Goal: Find specific page/section: Find specific page/section

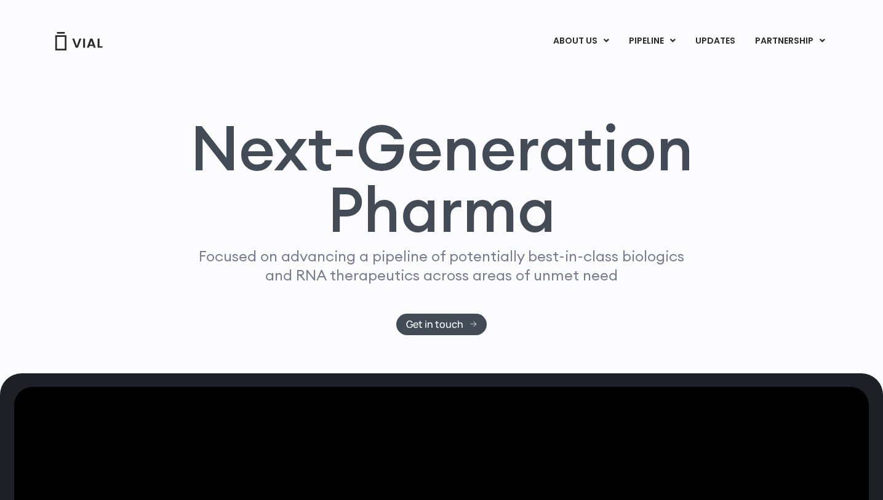
click at [581, 84] on link "CAREERS" at bounding box center [602, 90] width 108 height 19
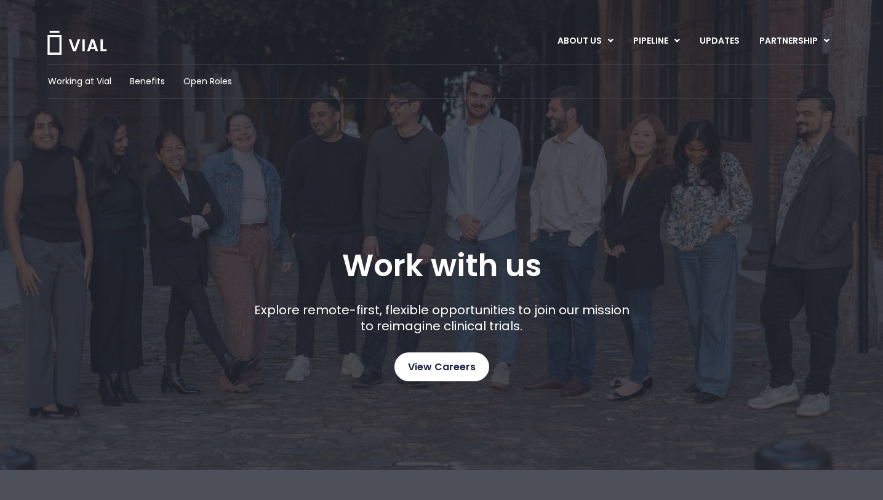
click at [478, 361] on link "View Careers" at bounding box center [442, 367] width 95 height 29
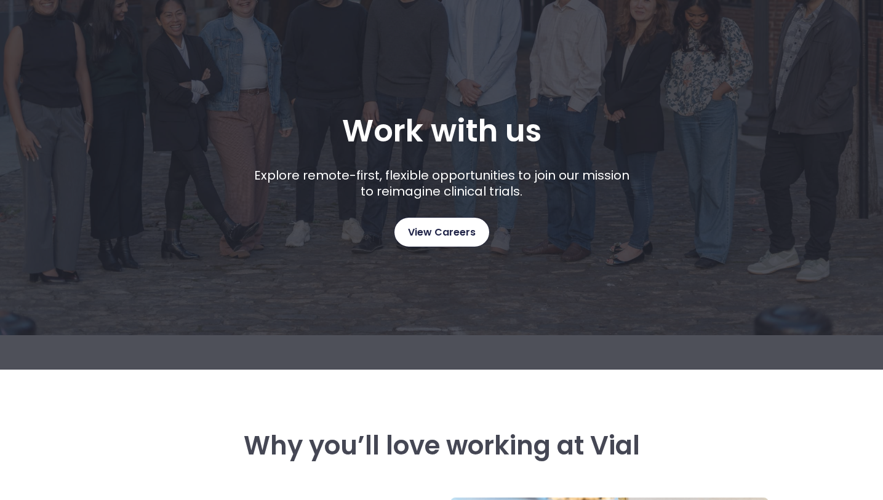
scroll to position [101, 0]
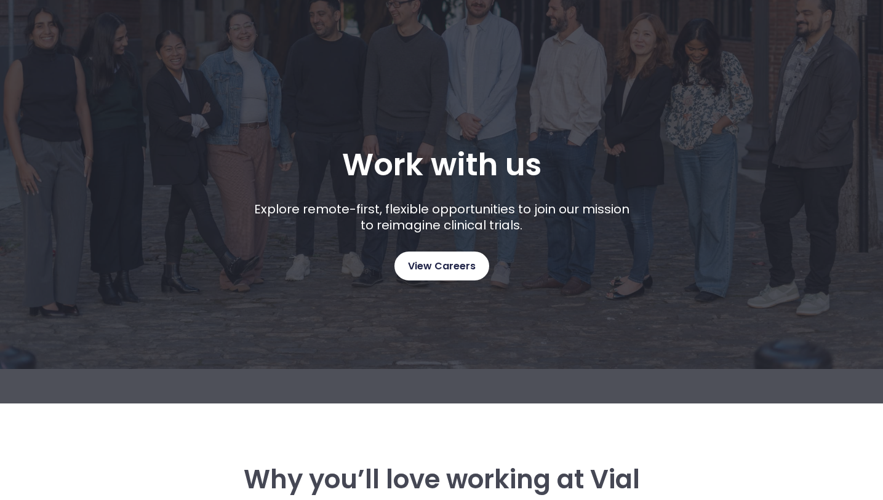
click at [439, 274] on span "View Careers" at bounding box center [442, 267] width 68 height 16
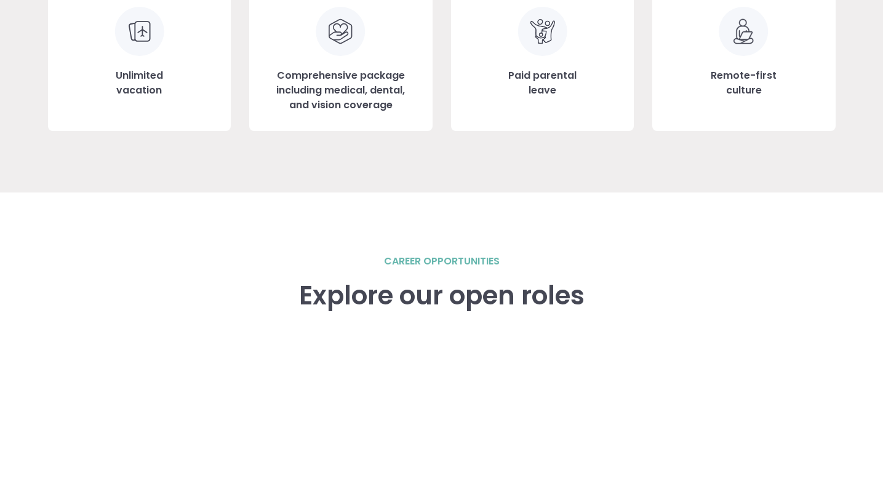
scroll to position [1295, 0]
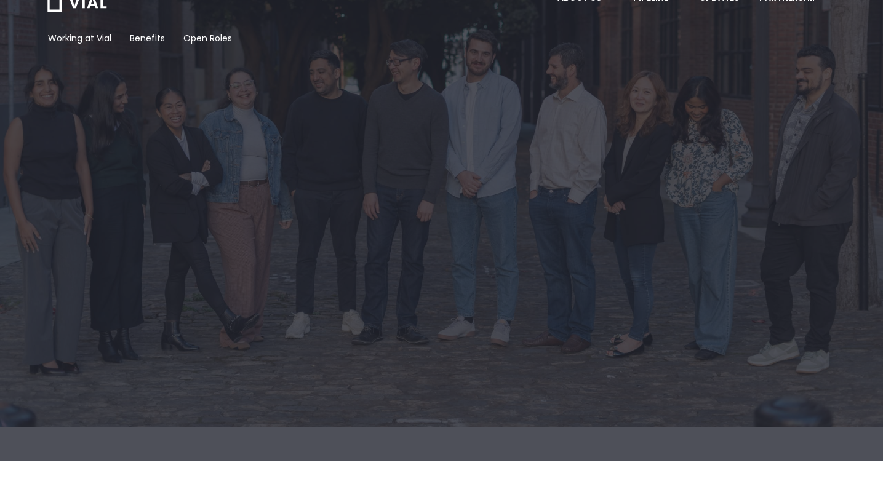
scroll to position [891, 0]
